Goal: Check status: Check status

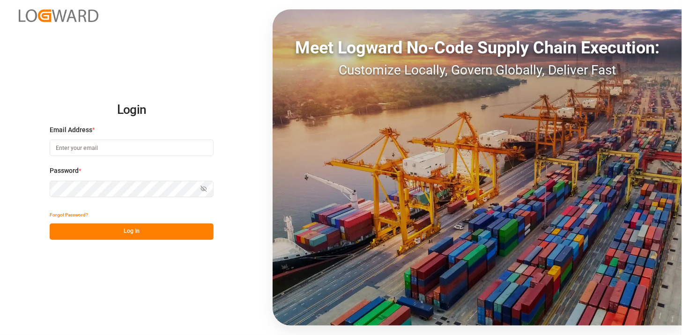
type input "[PERSON_NAME][EMAIL_ADDRESS][PERSON_NAME][DOMAIN_NAME]"
click at [127, 225] on button "Log In" at bounding box center [132, 231] width 164 height 16
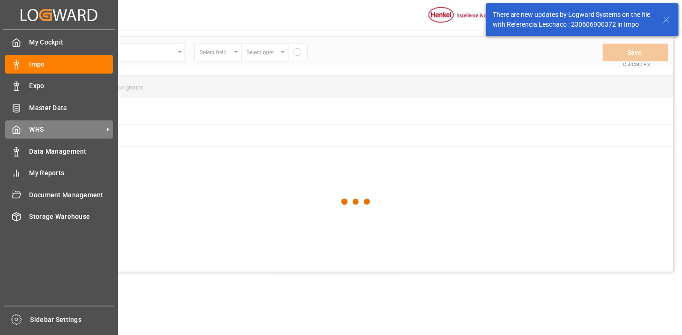
click at [104, 126] on icon at bounding box center [108, 130] width 10 height 10
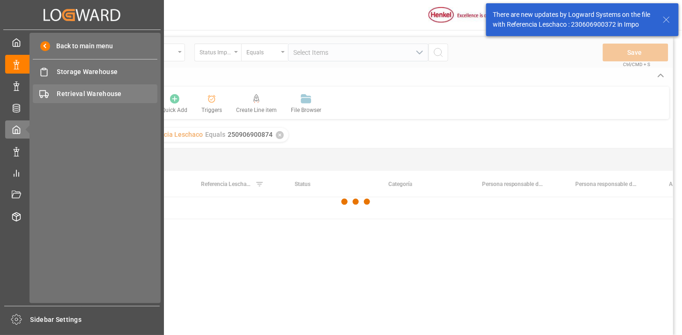
drag, startPoint x: 109, startPoint y: 90, endPoint x: 134, endPoint y: 92, distance: 25.9
click at [109, 90] on span "Retrieval Warehouse" at bounding box center [107, 94] width 101 height 10
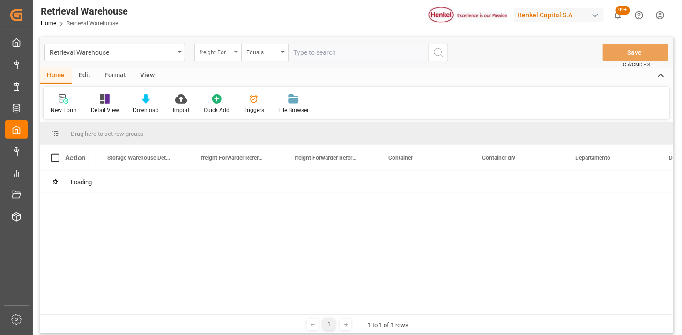
click at [220, 52] on div "freight Forwarder Reference Number" at bounding box center [216, 51] width 32 height 11
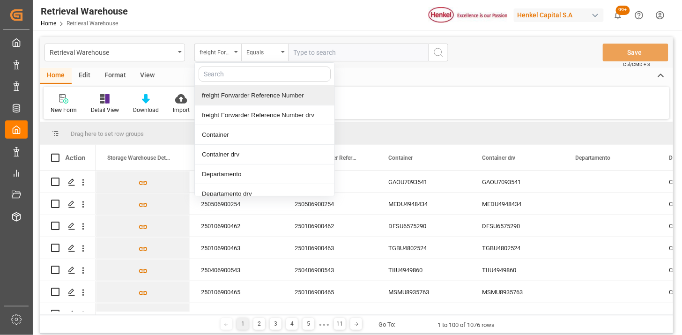
drag, startPoint x: 273, startPoint y: 100, endPoint x: 285, endPoint y: 90, distance: 15.0
click at [274, 99] on div "freight Forwarder Reference Number" at bounding box center [265, 96] width 140 height 20
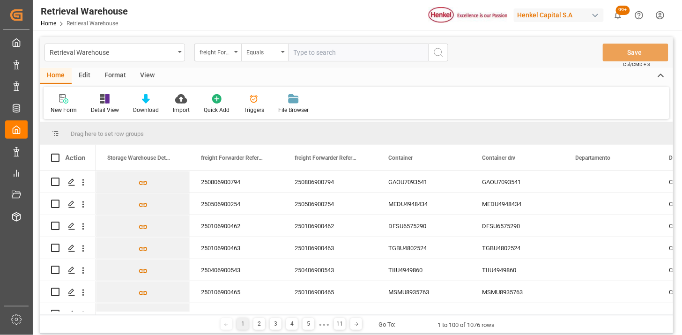
click at [316, 57] on input "text" at bounding box center [358, 53] width 141 height 18
paste input "250906900302"
type input "250906900302"
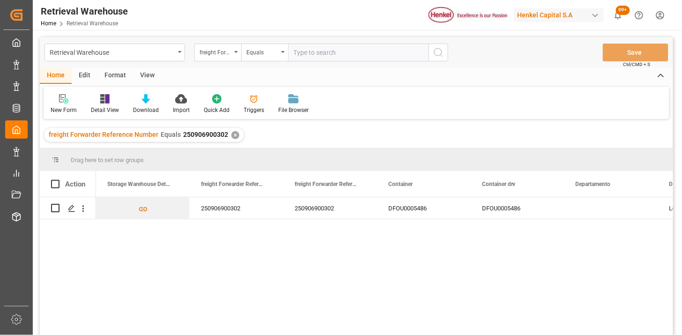
click at [152, 77] on div "View" at bounding box center [147, 76] width 29 height 16
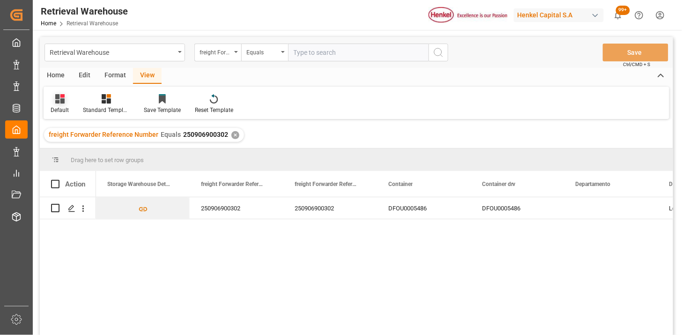
click at [57, 108] on div "Default" at bounding box center [60, 110] width 18 height 8
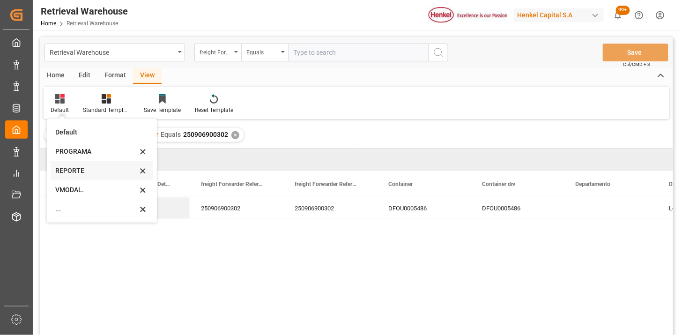
click at [78, 166] on div "REPORTE" at bounding box center [96, 171] width 82 height 10
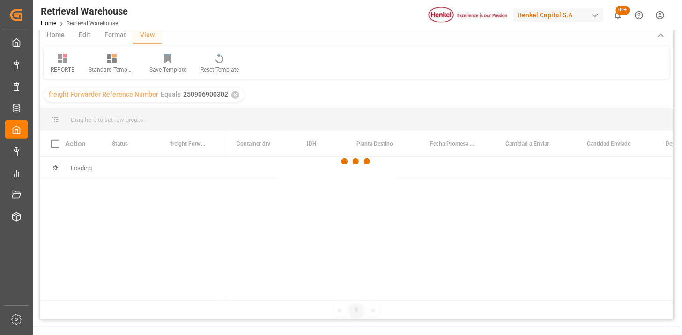
scroll to position [52, 0]
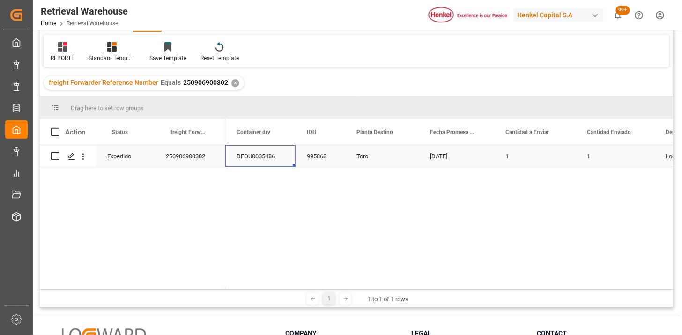
click at [226, 158] on div "DFOU0005486" at bounding box center [260, 156] width 70 height 22
click at [279, 131] on span at bounding box center [280, 132] width 8 height 8
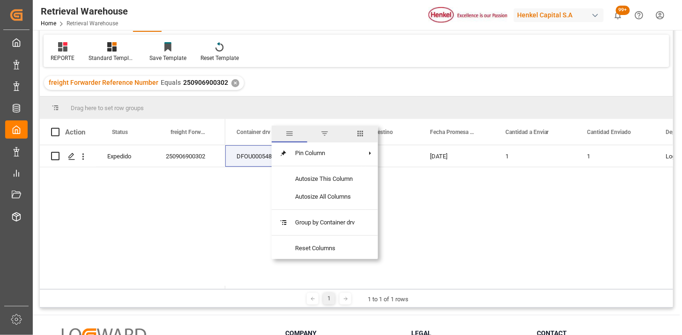
click at [373, 132] on span "columns" at bounding box center [360, 134] width 36 height 17
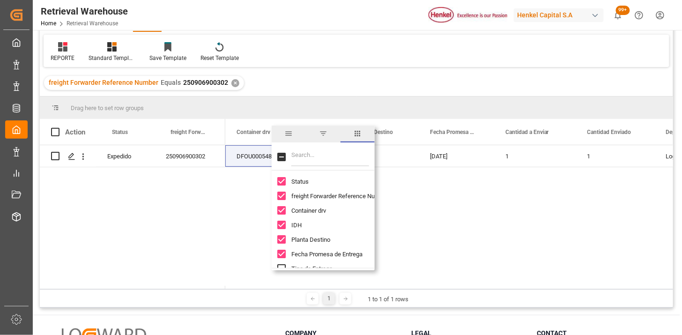
click at [347, 158] on input "Filter Columns Input" at bounding box center [330, 157] width 78 height 19
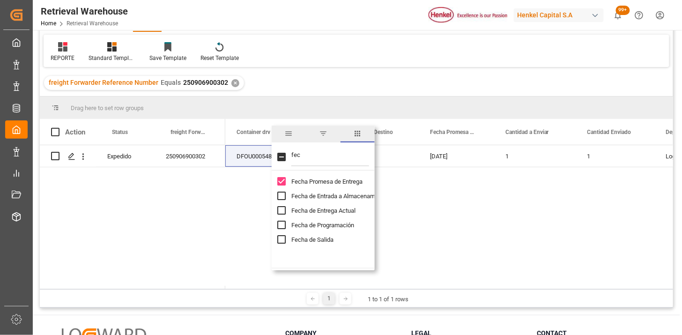
type input "fec"
click at [331, 207] on span "Fecha de Entrega Actual" at bounding box center [323, 210] width 64 height 7
checkbox input "true"
drag, startPoint x: 444, startPoint y: 188, endPoint x: 446, endPoint y: 181, distance: 8.0
click at [446, 181] on div "DFOU0005486 995868 Toro [DATE] 1 1 Logística Integral" at bounding box center [449, 217] width 448 height 144
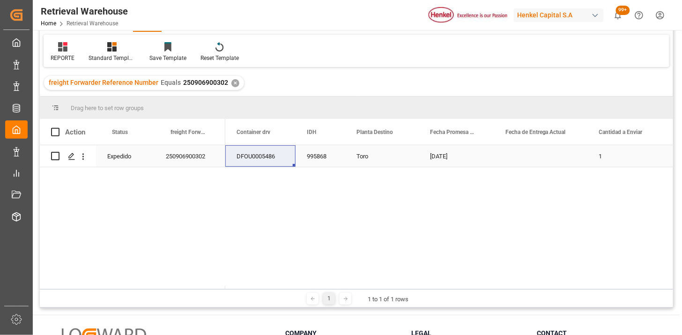
click at [455, 161] on div "[DATE]" at bounding box center [456, 156] width 75 height 22
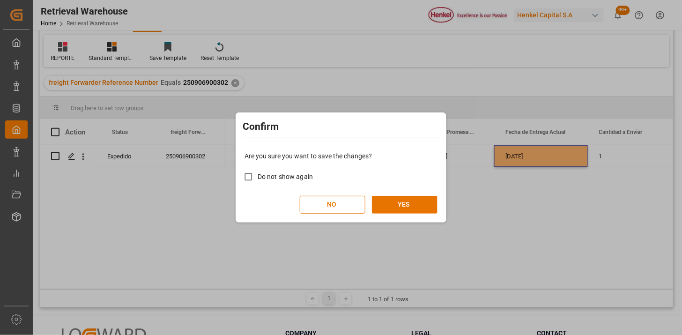
drag, startPoint x: 286, startPoint y: 163, endPoint x: 284, endPoint y: 173, distance: 10.9
click at [285, 167] on div "Are you sure you want to save the changes? Do not show again NO YES" at bounding box center [341, 182] width 206 height 75
click at [284, 176] on span "Do not show again" at bounding box center [285, 176] width 55 height 7
click at [258, 176] on input "Do not show again" at bounding box center [248, 177] width 18 height 18
checkbox input "true"
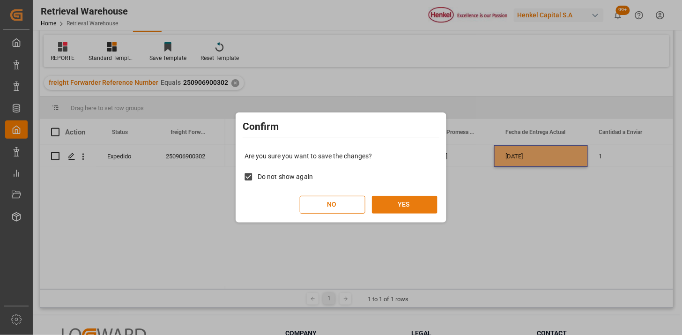
click at [377, 201] on button "YES" at bounding box center [405, 205] width 66 height 18
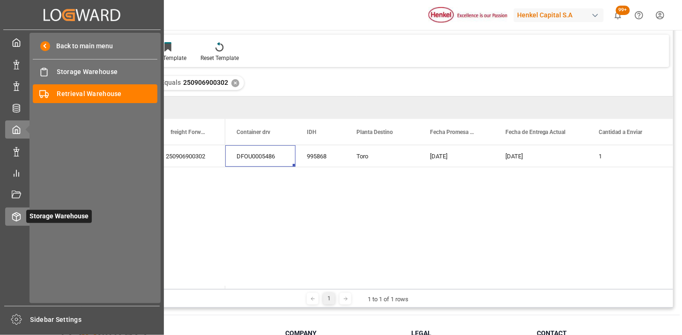
click at [24, 222] on div "Storage Warehouse Storage Warehouse" at bounding box center [82, 217] width 154 height 18
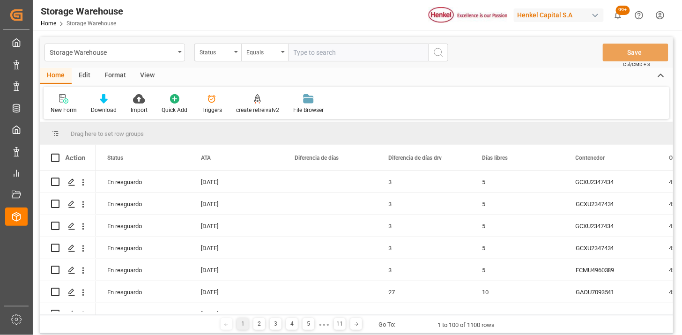
click at [221, 55] on div "Status" at bounding box center [216, 51] width 32 height 11
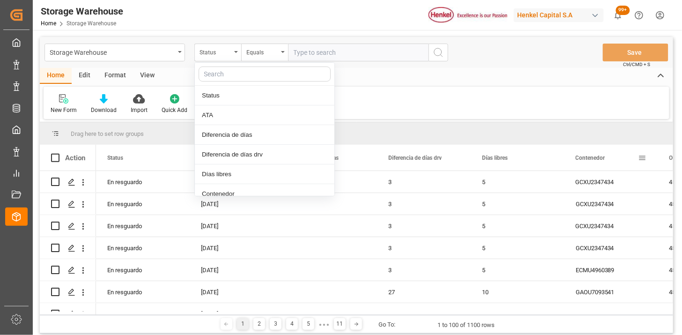
click at [644, 158] on span at bounding box center [642, 158] width 8 height 8
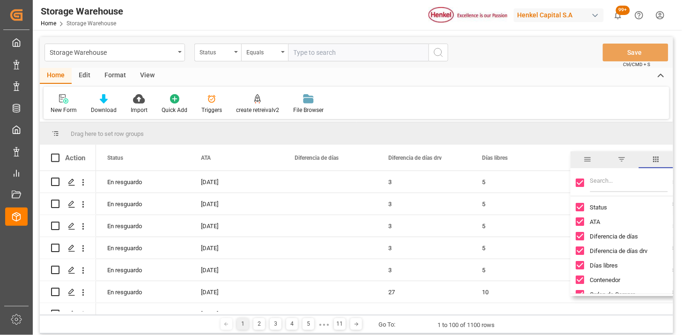
click at [624, 164] on span "filter" at bounding box center [622, 159] width 34 height 17
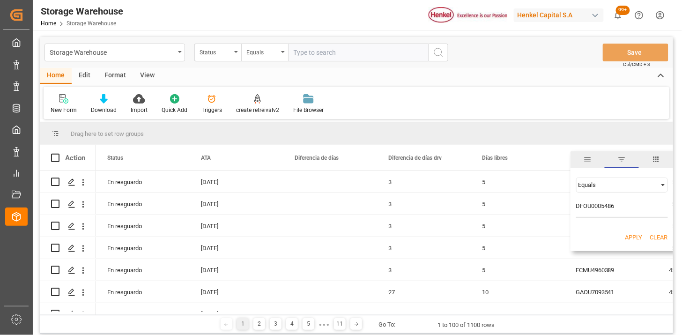
type input "DFOU0005486"
click at [626, 232] on div "Apply Clear" at bounding box center [622, 237] width 103 height 24
click at [626, 233] on button "Apply" at bounding box center [633, 237] width 17 height 9
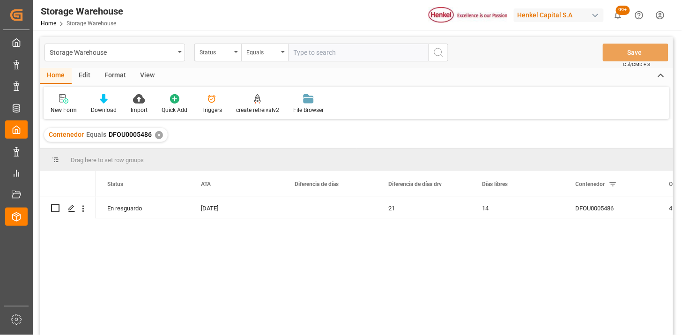
click at [152, 76] on div "View" at bounding box center [147, 76] width 29 height 16
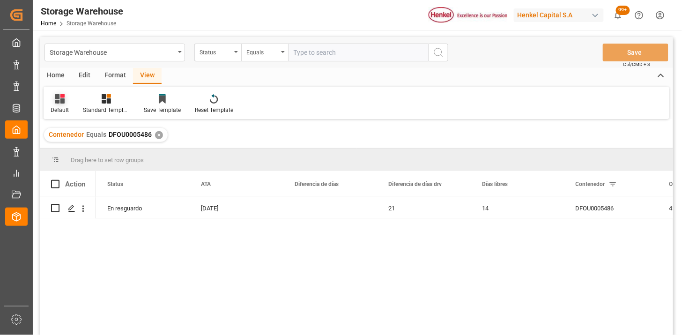
click at [61, 109] on div "Default" at bounding box center [60, 110] width 18 height 8
click at [82, 153] on div "REPORTE." at bounding box center [96, 152] width 82 height 10
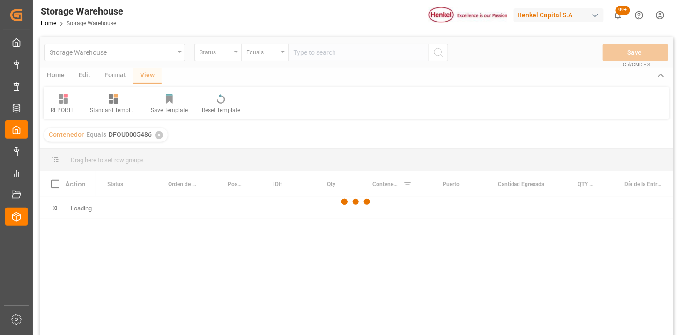
scroll to position [52, 0]
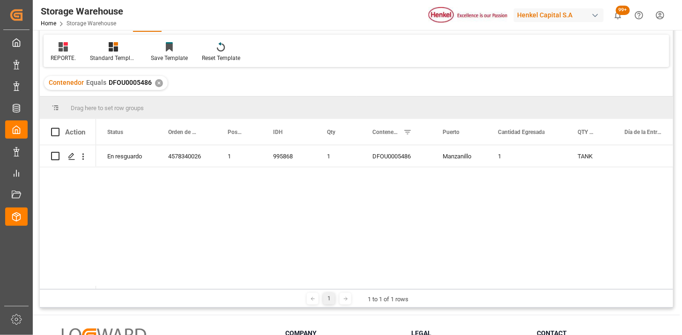
click at [377, 164] on div "DFOU0005486" at bounding box center [396, 156] width 70 height 22
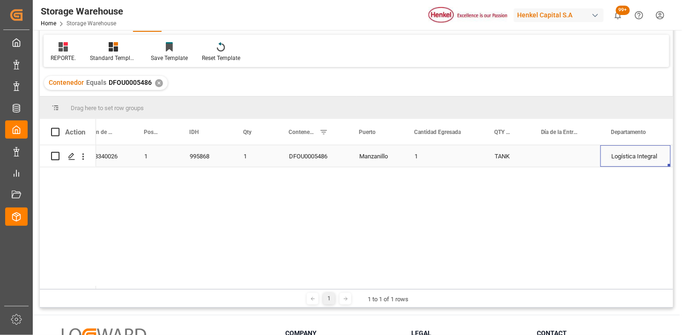
scroll to position [0, 0]
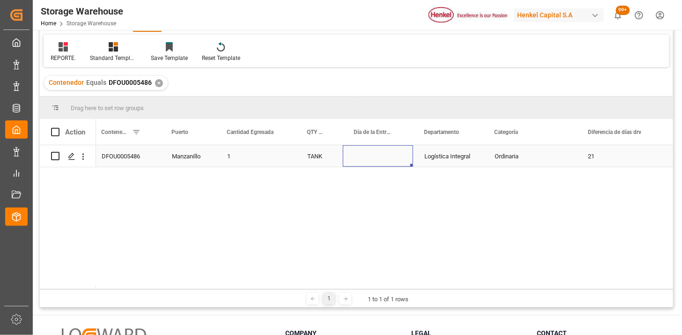
click at [377, 157] on div "Press SPACE to select this row." at bounding box center [378, 156] width 70 height 22
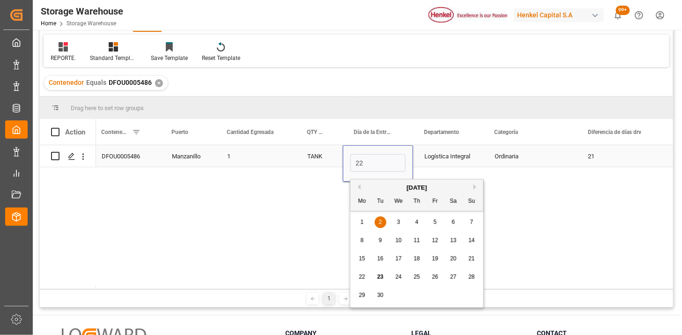
type input "[DATE]"
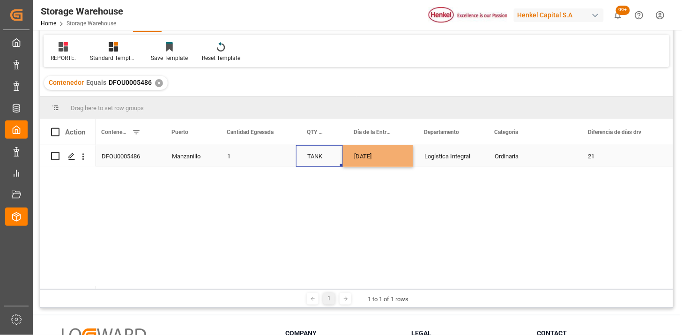
click at [319, 160] on div "TANK" at bounding box center [319, 156] width 47 height 22
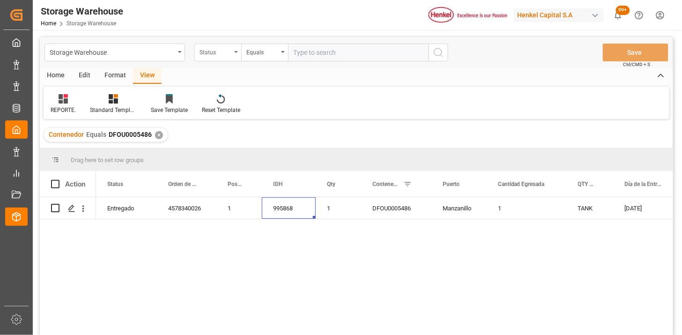
click at [221, 55] on div "Status" at bounding box center [216, 51] width 32 height 11
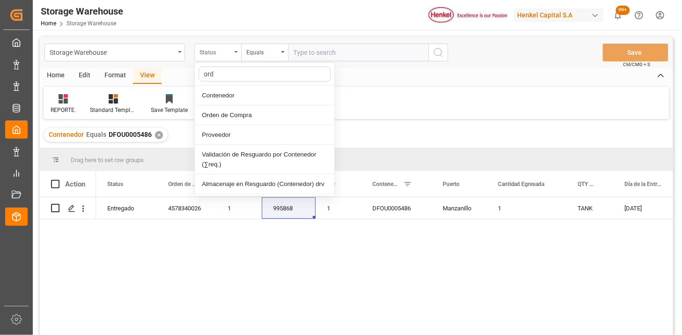
type input "orde"
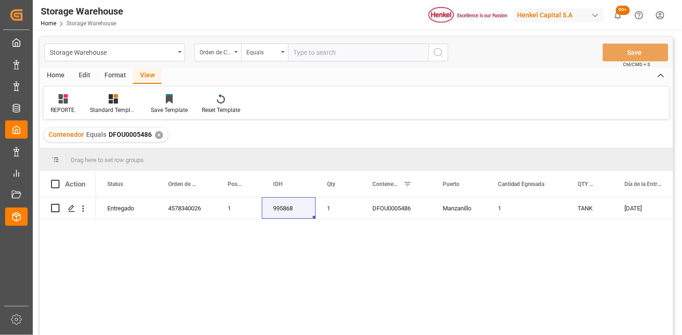
click at [373, 54] on input "text" at bounding box center [358, 53] width 141 height 18
paste input "4578340027"
type input "4578340027"
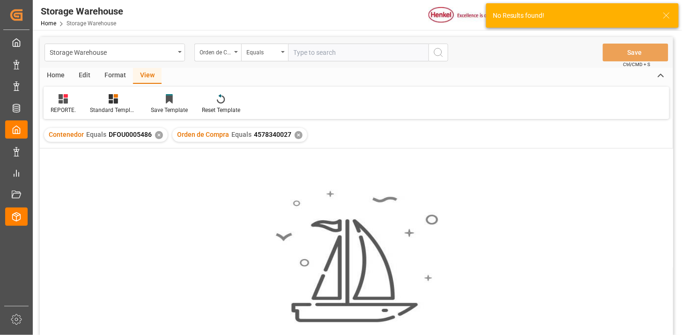
click at [158, 136] on div "✕" at bounding box center [159, 135] width 8 height 8
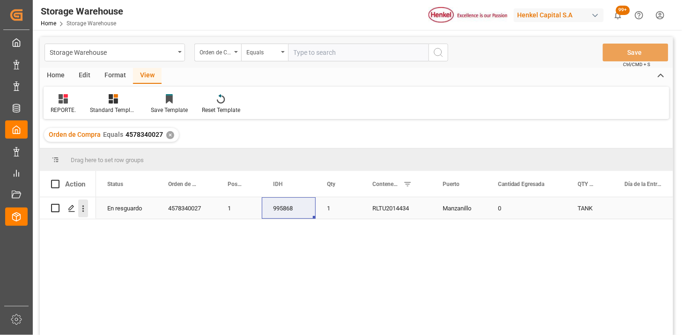
click at [86, 214] on button "open menu" at bounding box center [83, 209] width 10 height 18
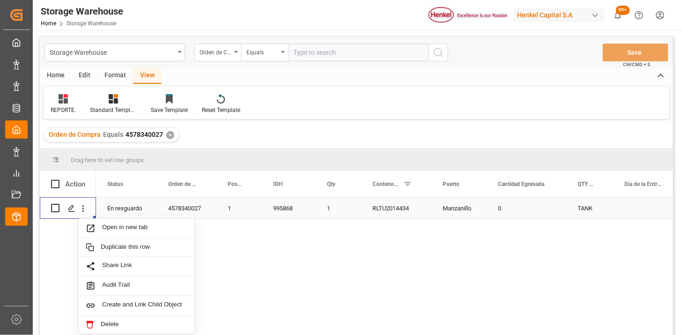
click at [284, 209] on div "995868" at bounding box center [289, 208] width 54 height 22
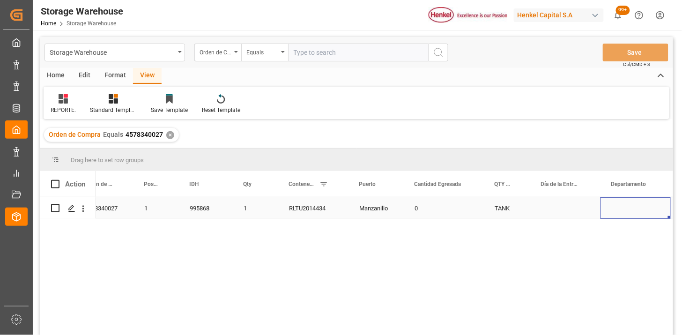
scroll to position [0, 177]
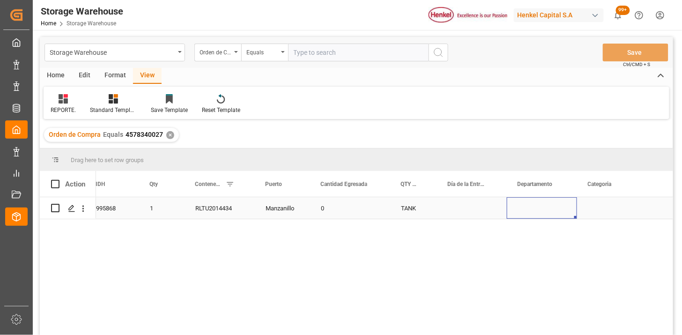
click at [532, 207] on div "Press SPACE to select this row." at bounding box center [542, 208] width 70 height 22
drag, startPoint x: 542, startPoint y: 209, endPoint x: 548, endPoint y: 211, distance: 5.8
click at [543, 209] on button "Select" at bounding box center [541, 214] width 55 height 18
click at [562, 215] on button "Select" at bounding box center [541, 214] width 55 height 18
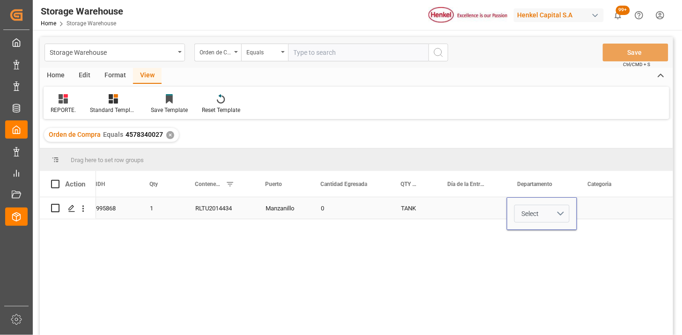
click at [559, 211] on button "Select" at bounding box center [541, 214] width 55 height 18
drag, startPoint x: 538, startPoint y: 233, endPoint x: 638, endPoint y: 212, distance: 102.1
click at [538, 234] on div "Logística Integral" at bounding box center [542, 242] width 45 height 18
click at [609, 209] on div "Press SPACE to select this row." at bounding box center [624, 208] width 94 height 22
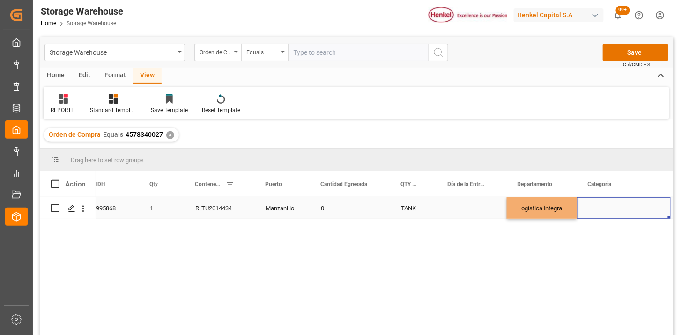
click at [609, 209] on div "Press SPACE to select this row." at bounding box center [624, 208] width 94 height 22
click at [655, 212] on button "Select" at bounding box center [624, 214] width 79 height 18
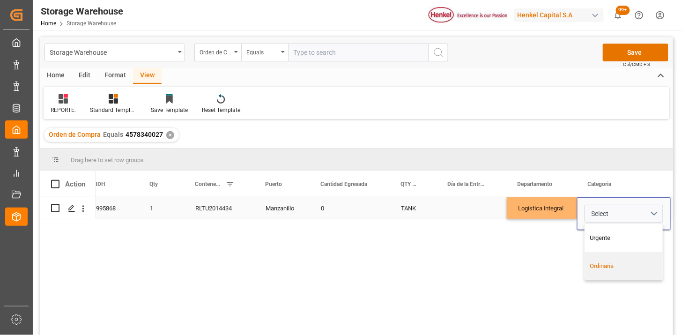
click at [617, 274] on div "Ordinaria" at bounding box center [624, 266] width 78 height 28
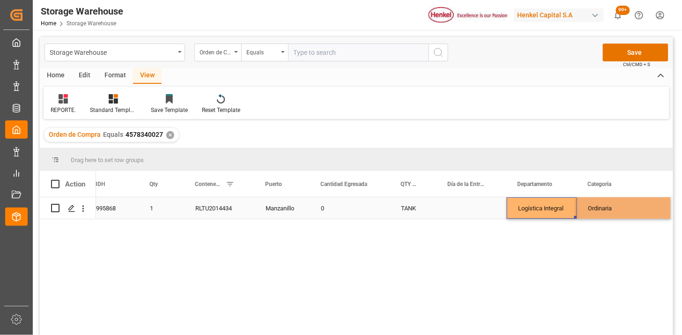
click at [553, 215] on div "Logística Integral" at bounding box center [542, 208] width 70 height 22
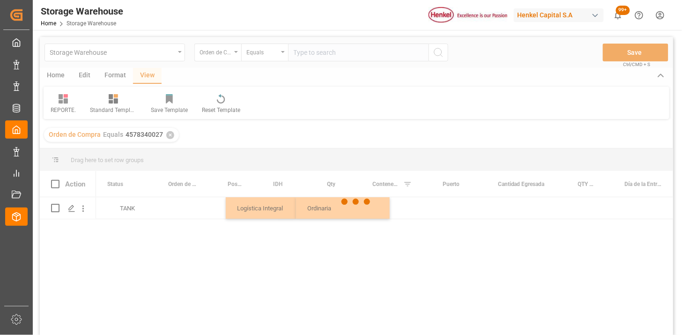
scroll to position [0, 0]
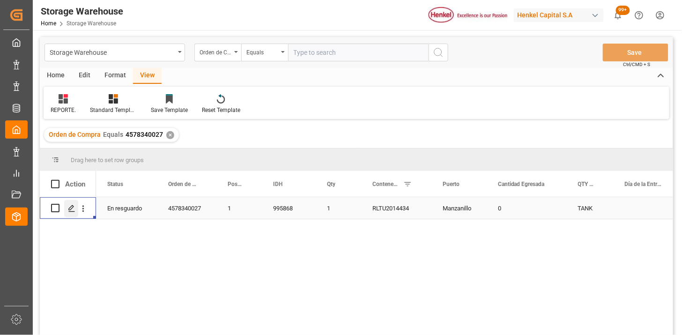
click at [75, 210] on div "Press SPACE to select this row." at bounding box center [71, 208] width 14 height 17
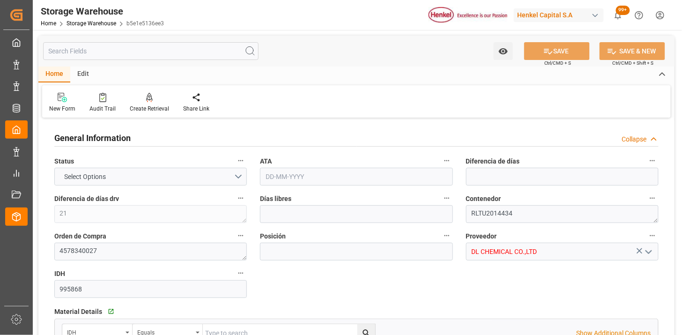
type input "14"
type input "1"
type input "21"
type input "0"
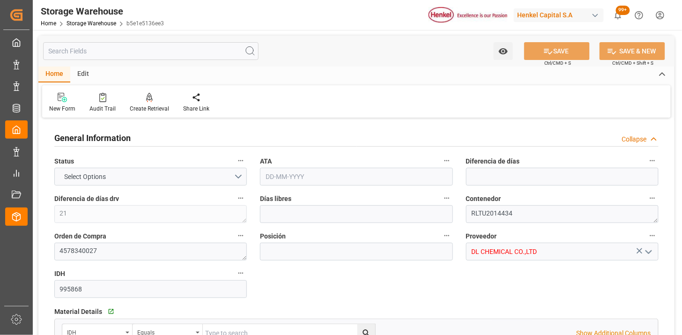
type input "0"
type input "[DATE]"
type input "[DATE] 19:17"
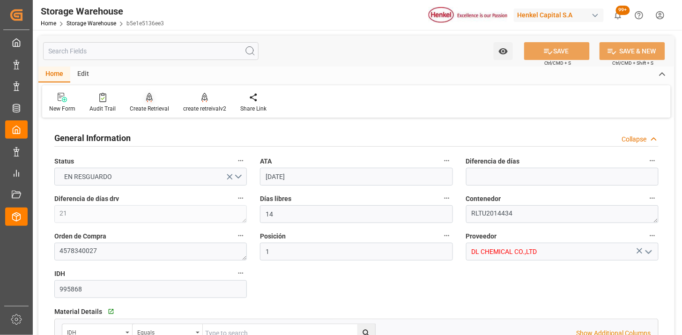
click at [146, 99] on icon at bounding box center [149, 97] width 7 height 9
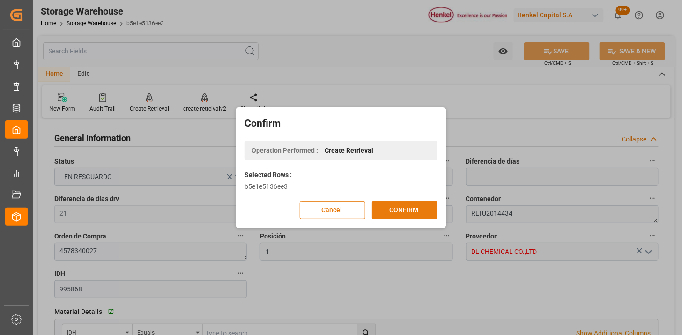
click at [414, 215] on button "CONFIRM" at bounding box center [405, 210] width 66 height 18
